Goal: Information Seeking & Learning: Check status

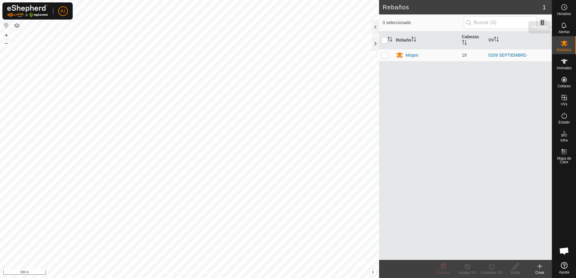
click at [559, 31] on span "Alertas" at bounding box center [563, 32] width 11 height 4
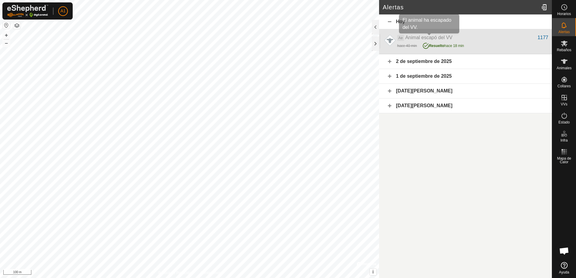
click at [445, 40] on span "Animal escapó del VV" at bounding box center [428, 37] width 47 height 5
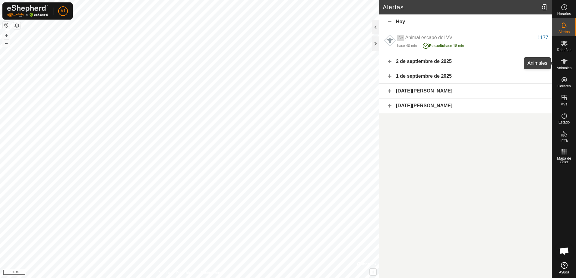
click at [564, 63] on icon at bounding box center [564, 61] width 7 height 5
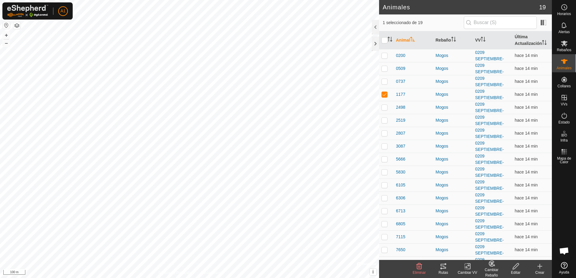
click at [446, 266] on icon at bounding box center [442, 266] width 7 height 7
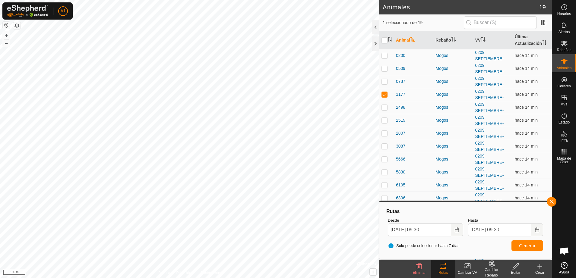
click at [245, 278] on html "A1 Horarios Alertas Rebaños Animales Collares VVs Estado Infra Mapa de Calor Ay…" at bounding box center [288, 139] width 576 height 278
click at [526, 278] on html "A1 Horarios Alertas Rebaños Animales Collares VVs Estado Infra Mapa de Calor Ay…" at bounding box center [288, 139] width 576 height 278
click at [253, 278] on html "A1 Horarios Alertas Rebaños Animales Collares VVs Estado Infra Mapa de Calor Ay…" at bounding box center [288, 139] width 576 height 278
